Goal: Information Seeking & Learning: Find specific fact

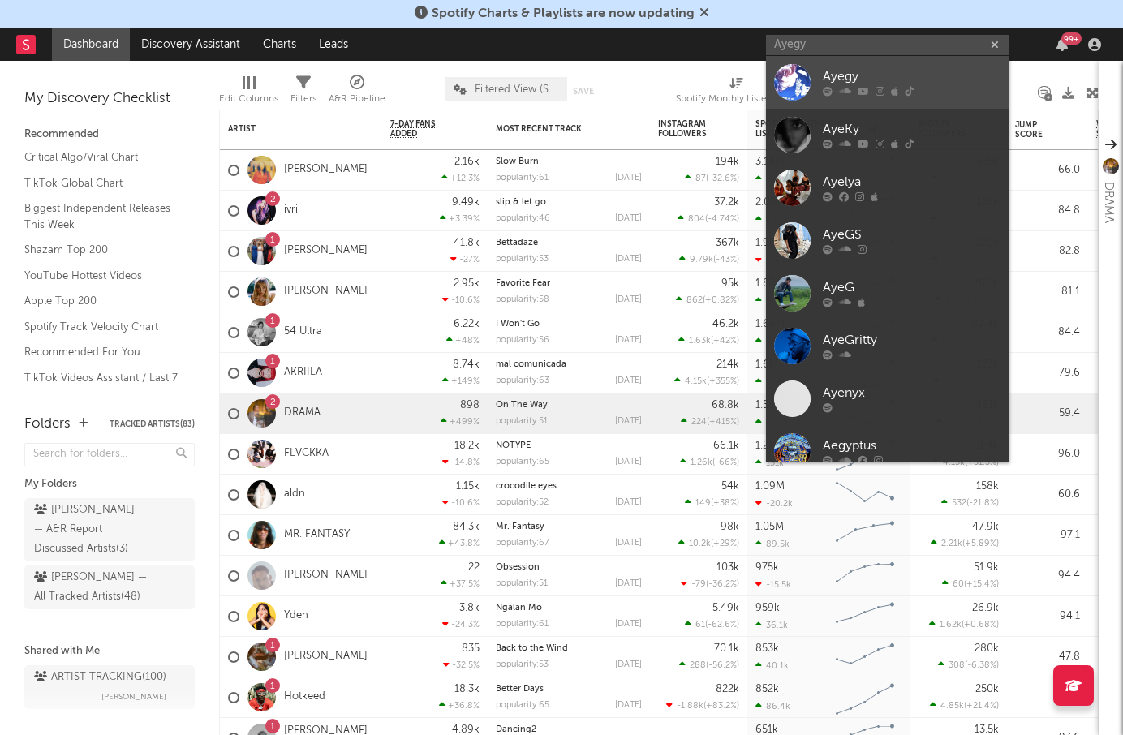
type input "Ayegy"
click at [907, 82] on div "Ayegy" at bounding box center [912, 76] width 179 height 19
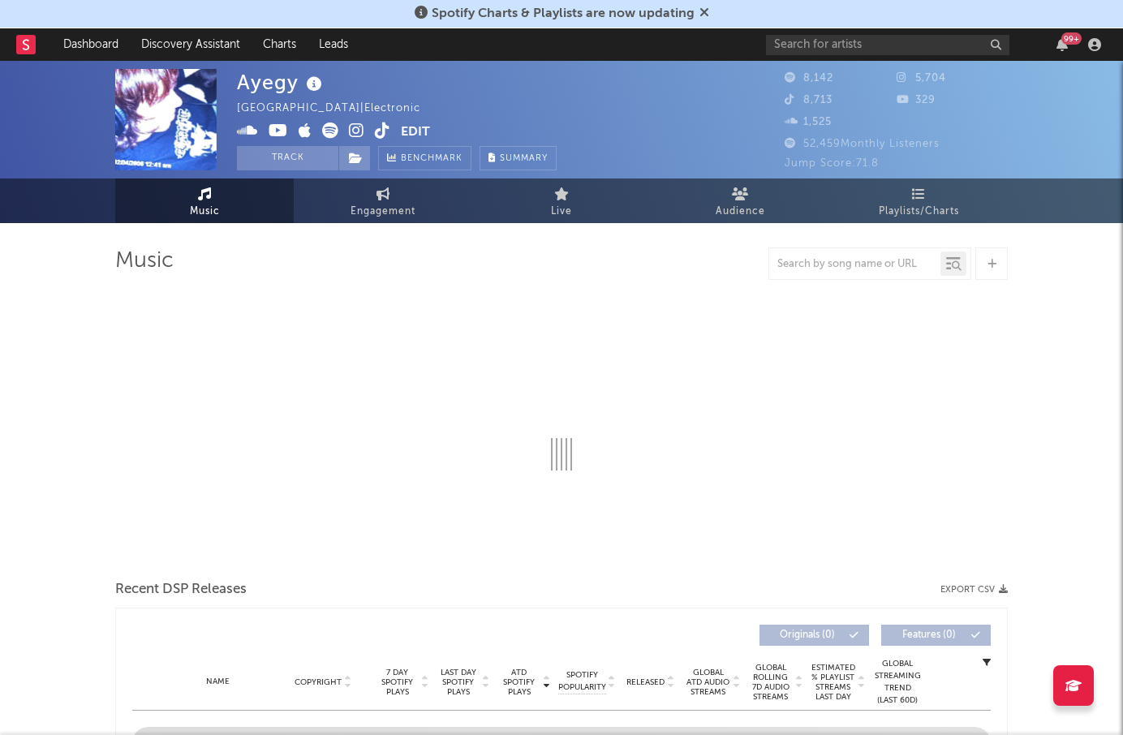
select select "1w"
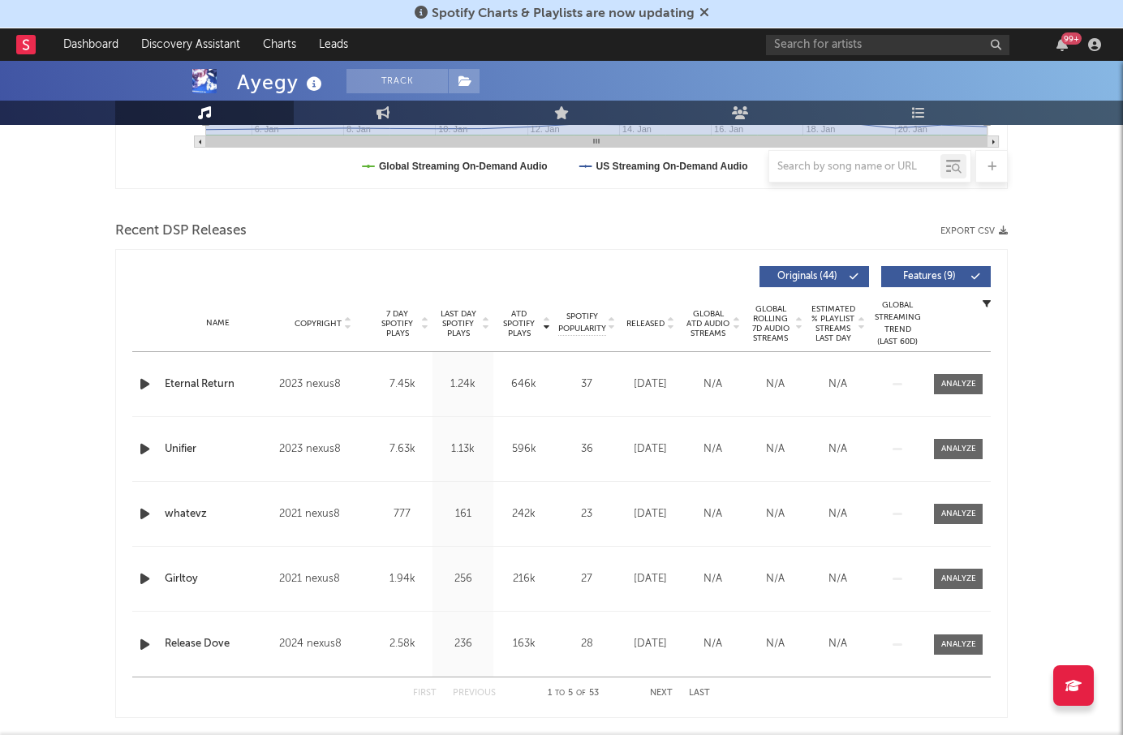
scroll to position [489, 0]
click at [640, 318] on span "Released" at bounding box center [646, 322] width 38 height 10
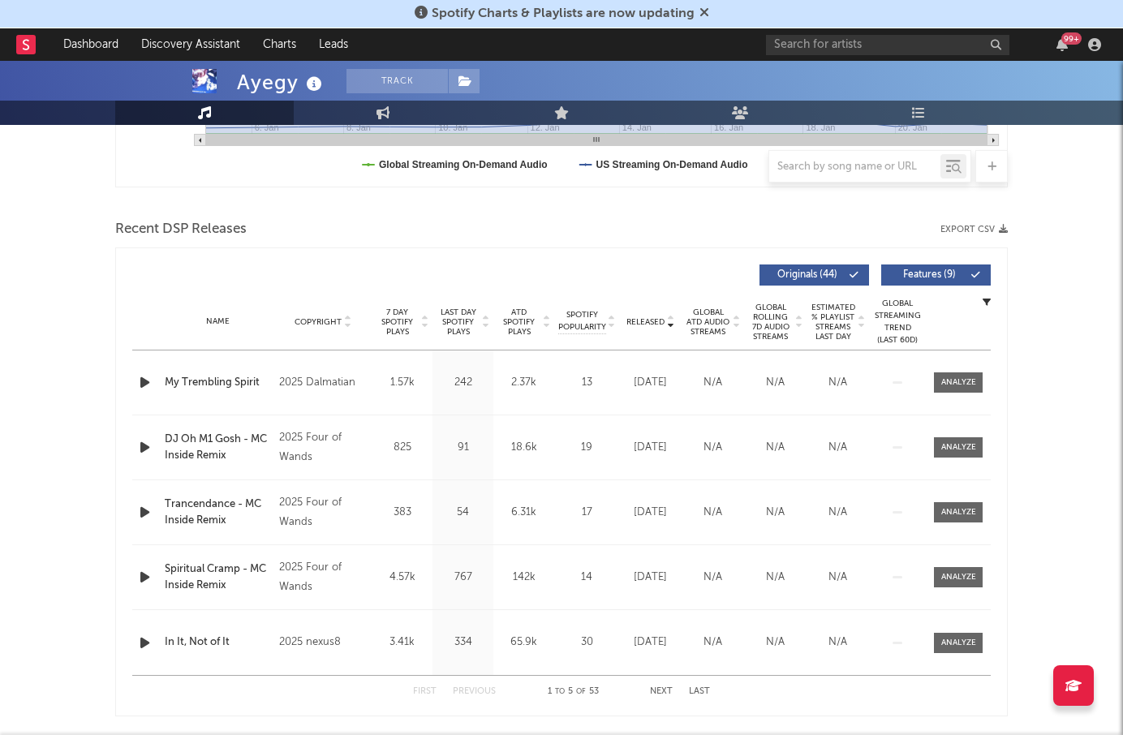
click at [905, 271] on span "Features ( 9 )" at bounding box center [929, 275] width 75 height 10
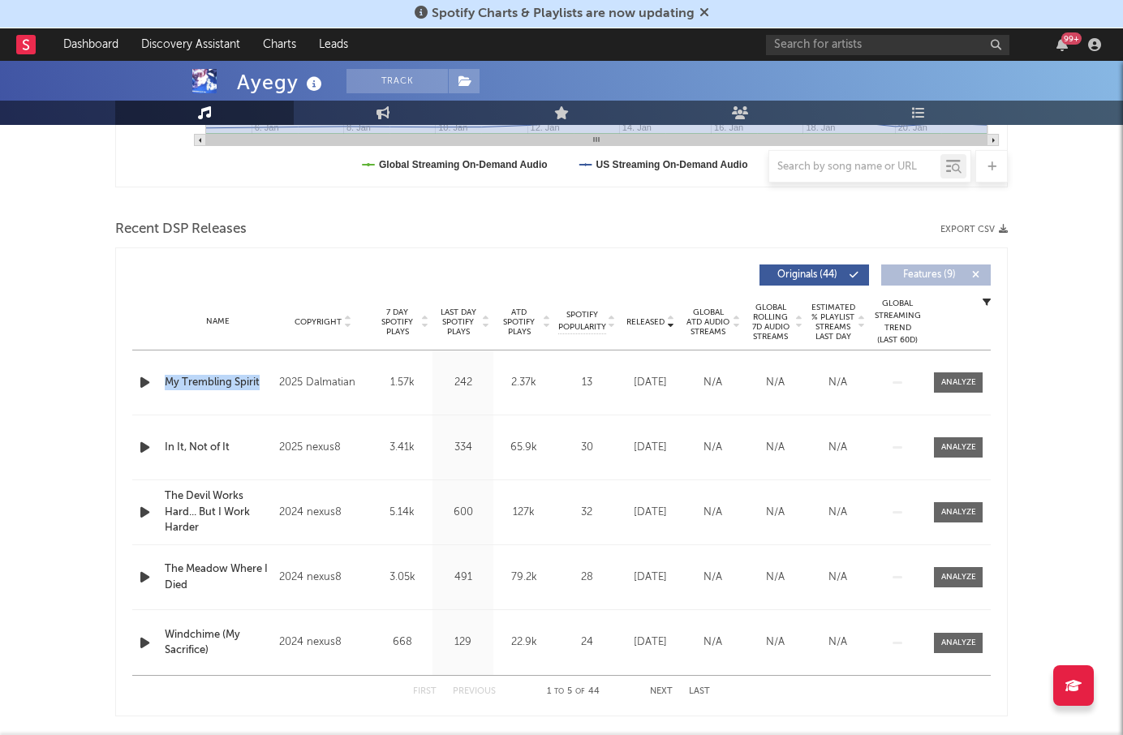
drag, startPoint x: 273, startPoint y: 383, endPoint x: 166, endPoint y: 379, distance: 106.4
click at [166, 379] on div "Name My Trembling Spirit" at bounding box center [218, 383] width 114 height 16
copy div "My Trembling Spirit"
